Goal: Task Accomplishment & Management: Use online tool/utility

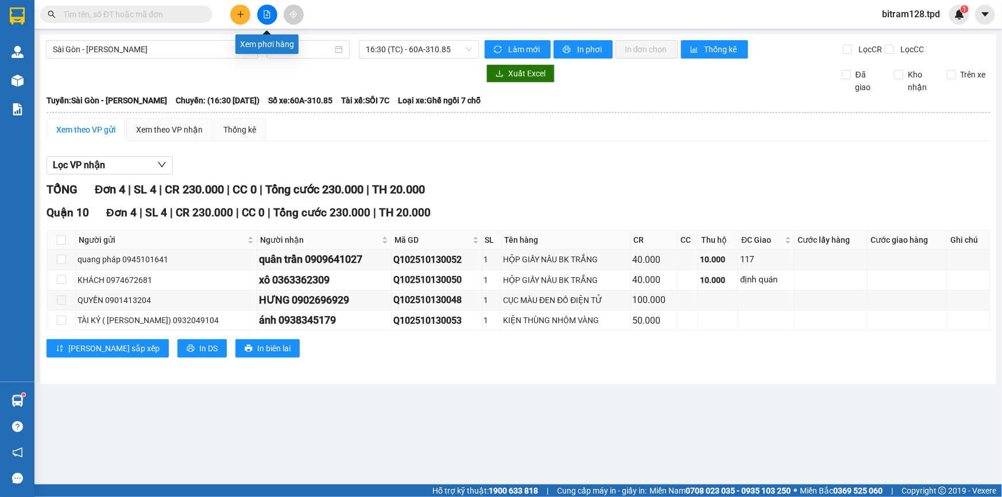
click at [265, 19] on button at bounding box center [267, 15] width 20 height 20
click at [277, 14] on div at bounding box center [267, 15] width 86 height 20
click at [267, 14] on icon "file-add" at bounding box center [267, 14] width 6 height 8
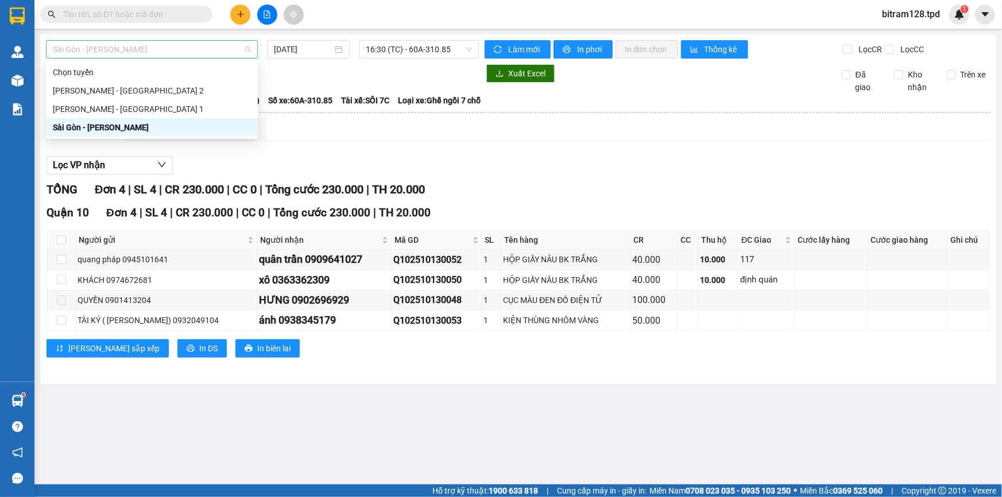
click at [152, 53] on span "Sài Gòn - [PERSON_NAME]" at bounding box center [152, 49] width 198 height 17
click at [129, 88] on div "[PERSON_NAME] - [GEOGRAPHIC_DATA] 2" at bounding box center [152, 90] width 198 height 13
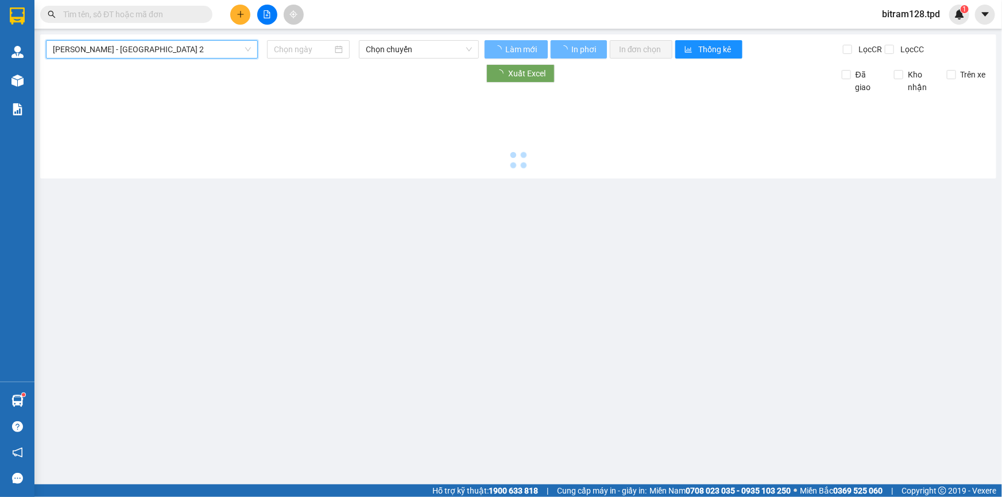
type input "[DATE]"
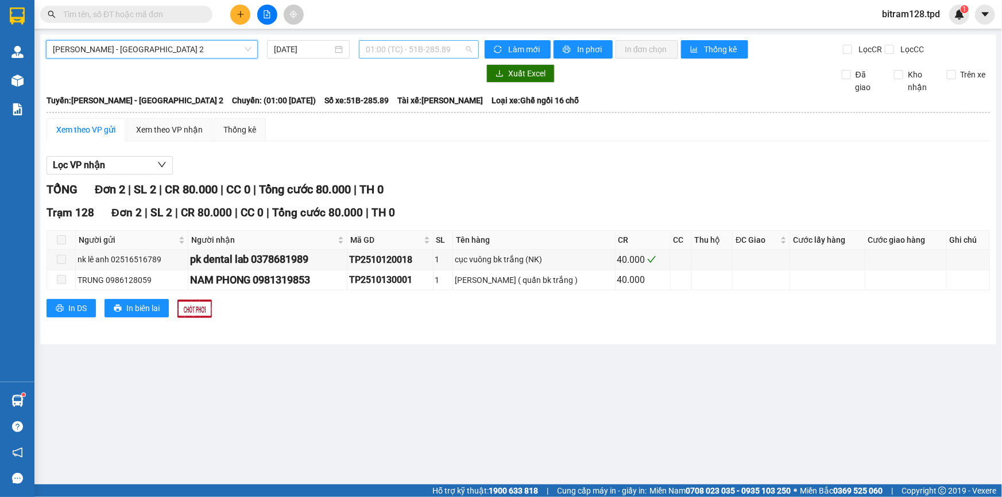
click at [410, 49] on span "01:00 (TC) - 51B-285.89" at bounding box center [419, 49] width 106 height 17
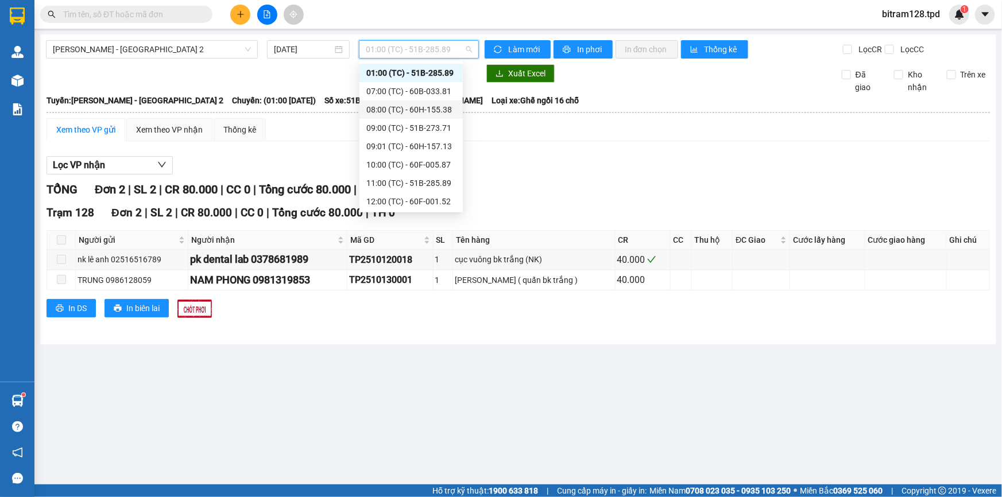
scroll to position [146, 0]
click at [416, 161] on div "16:00 (TC) - 51B-275.06" at bounding box center [411, 164] width 90 height 13
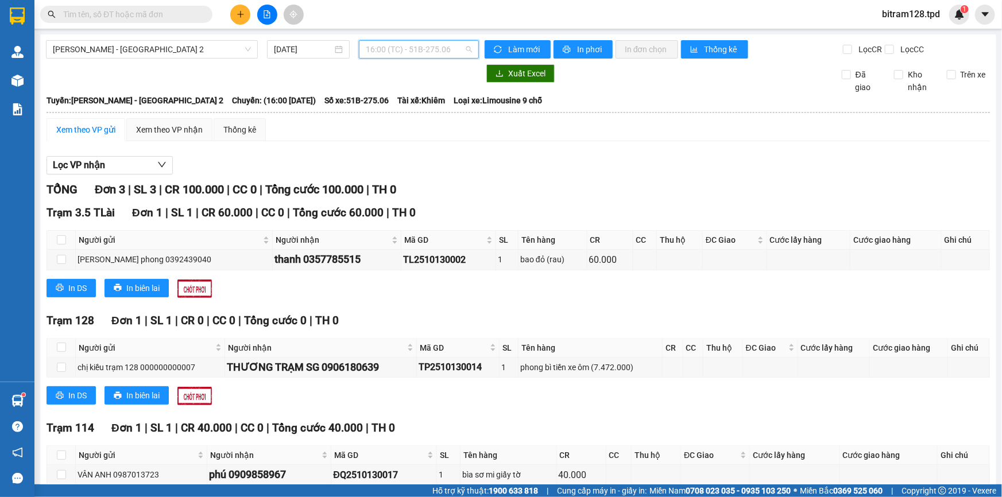
click at [416, 52] on span "16:00 (TC) - 51B-275.06" at bounding box center [419, 49] width 106 height 17
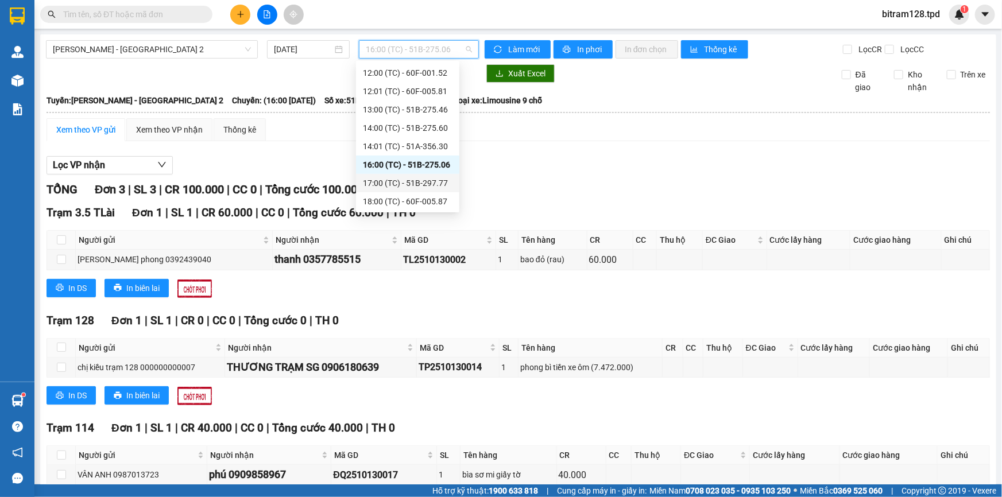
click at [432, 181] on div "17:00 (TC) - 51B-297.77" at bounding box center [408, 183] width 90 height 13
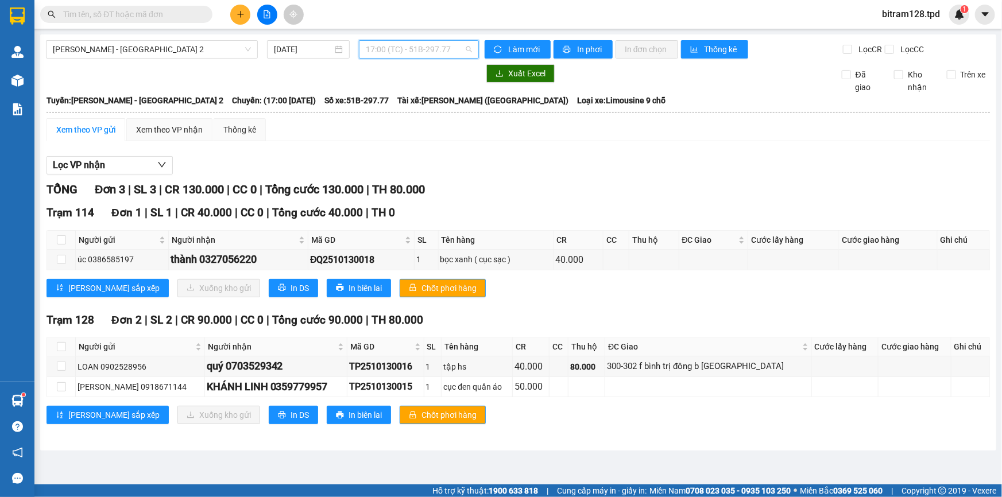
click at [415, 52] on span "17:00 (TC) - 51B-297.77" at bounding box center [419, 49] width 106 height 17
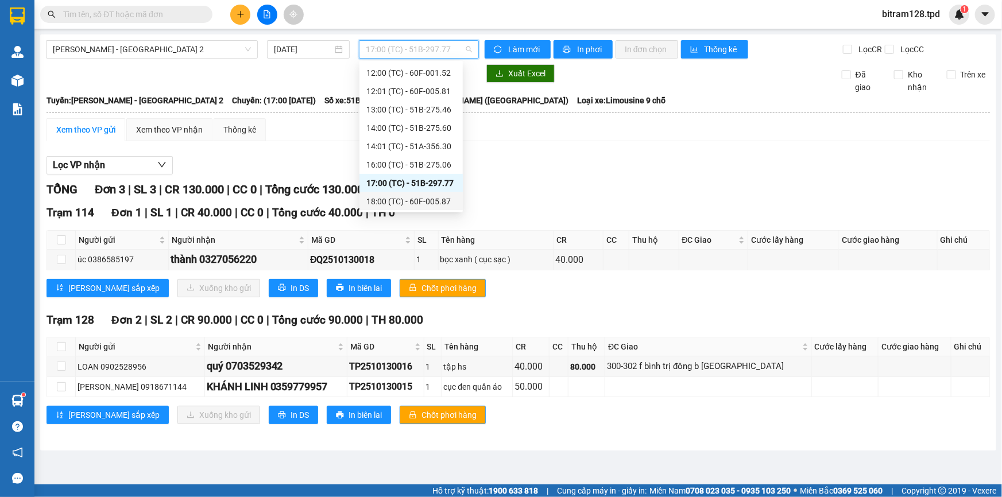
click at [431, 196] on div "18:00 (TC) - 60F-005.87" at bounding box center [411, 201] width 90 height 13
